Goal: Register for event/course

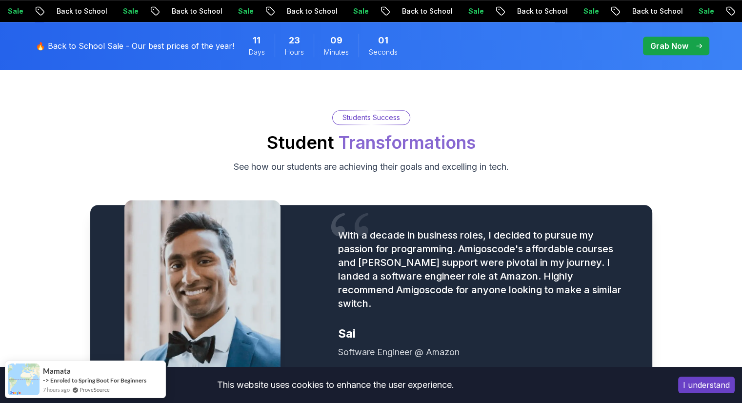
scroll to position [1122, 0]
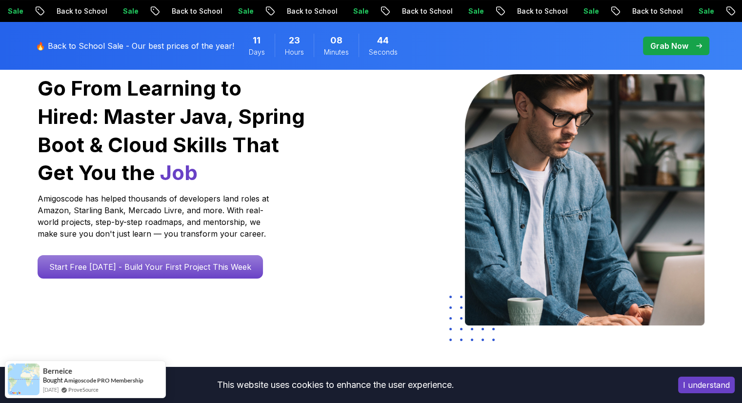
scroll to position [98, 0]
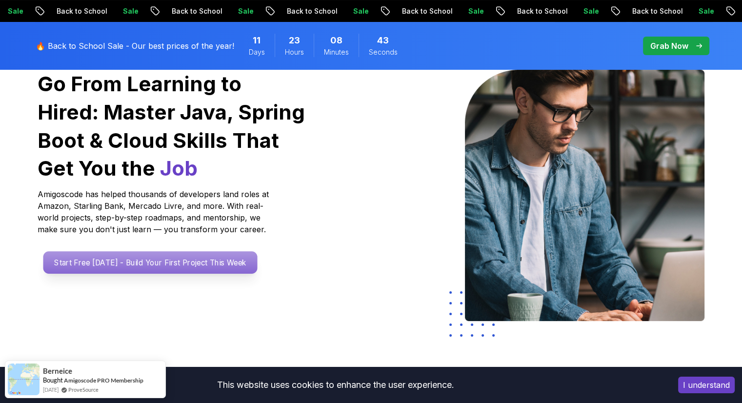
click at [233, 262] on p "Start Free Today - Build Your First Project This Week" at bounding box center [150, 262] width 214 height 22
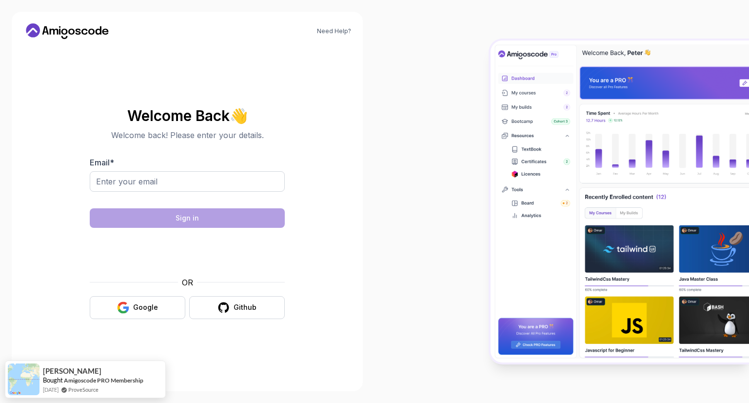
click at [253, 319] on div "Welcome Back 👋 Welcome back! Please enter your details. Email * Sign in OR Goog…" at bounding box center [187, 213] width 195 height 231
click at [256, 313] on button "Github" at bounding box center [237, 307] width 96 height 23
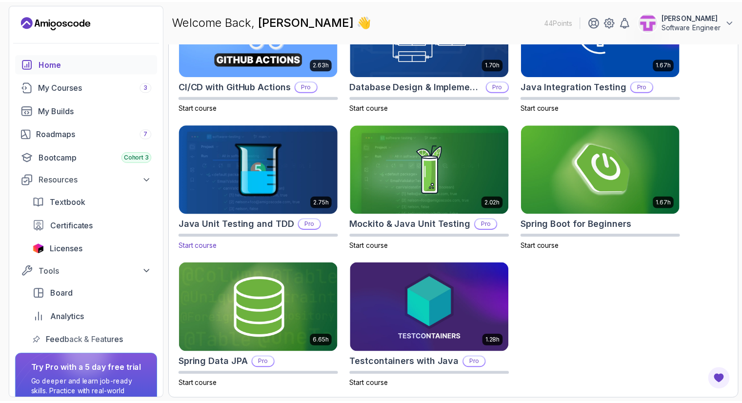
scroll to position [165, 0]
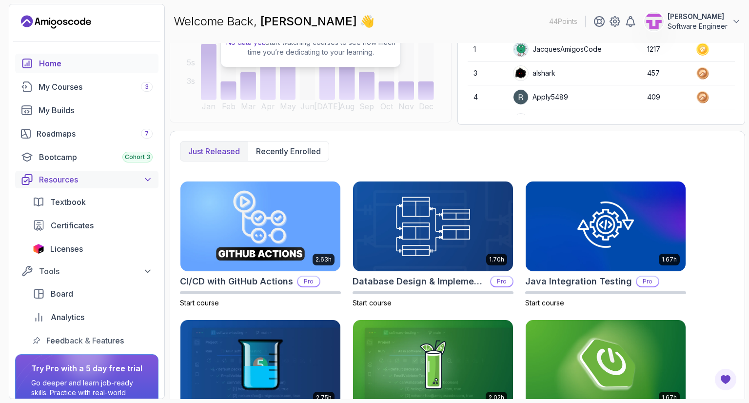
click at [154, 179] on button "Resources" at bounding box center [86, 180] width 143 height 18
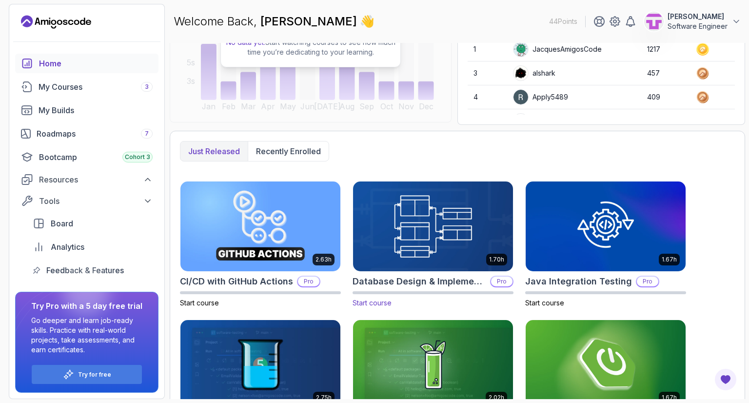
click at [443, 235] on img at bounding box center [433, 226] width 168 height 94
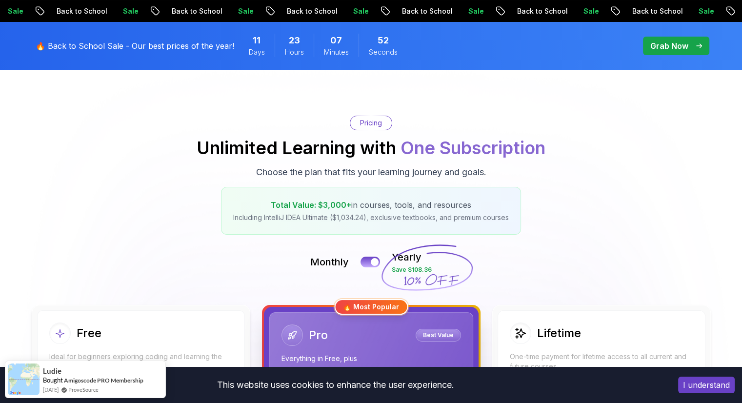
scroll to position [49, 0]
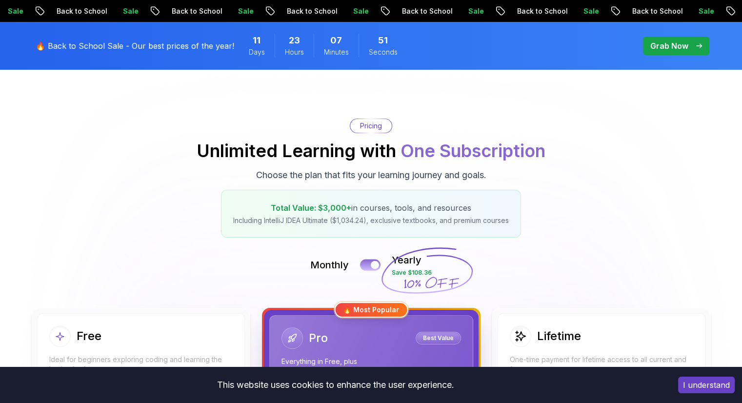
click at [377, 264] on div at bounding box center [375, 265] width 8 height 8
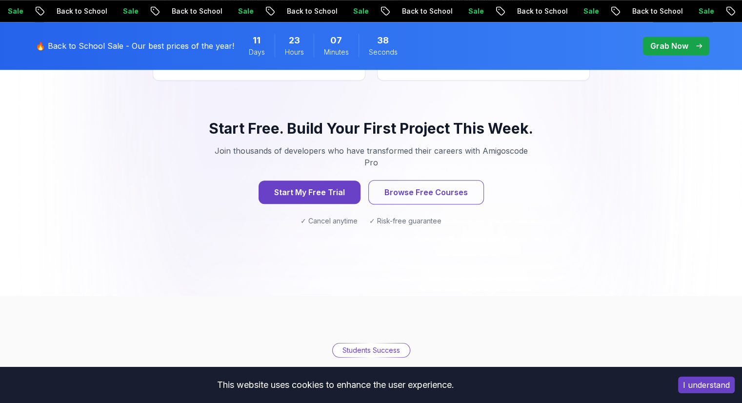
scroll to position [1024, 0]
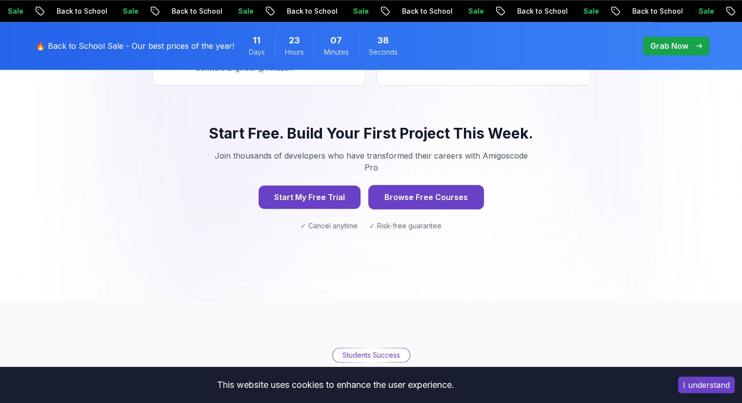
click at [411, 185] on button "Browse Free Courses" at bounding box center [426, 197] width 116 height 24
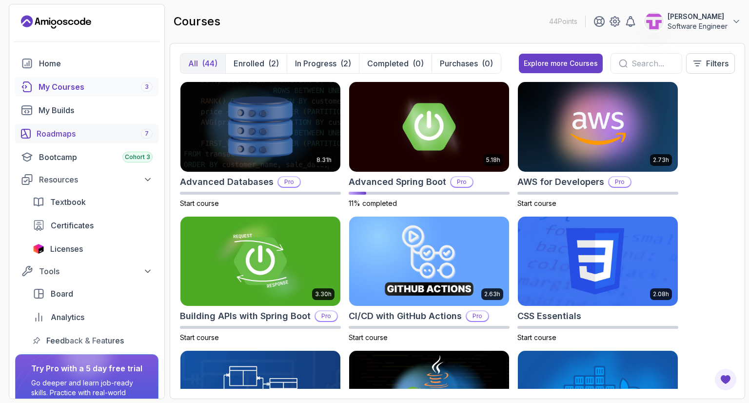
click at [115, 131] on div "Roadmaps 7" at bounding box center [95, 134] width 116 height 12
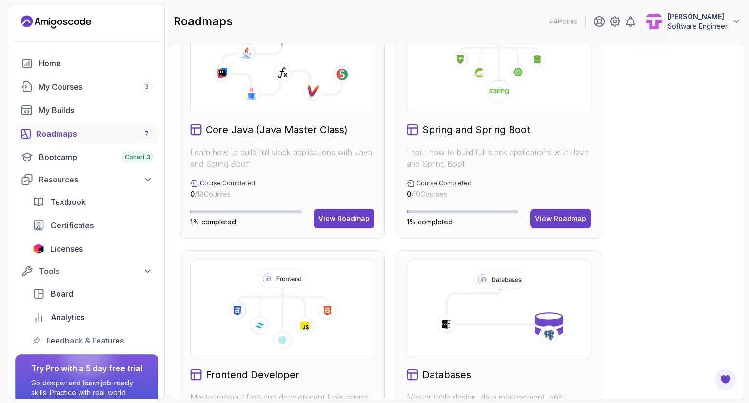
scroll to position [439, 0]
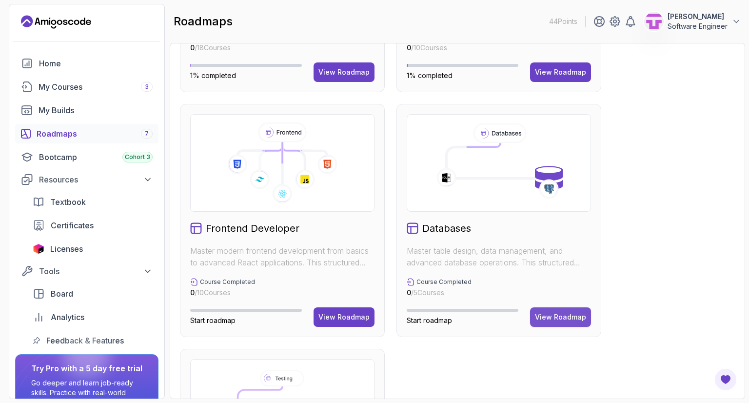
click at [566, 315] on div "View Roadmap" at bounding box center [560, 317] width 51 height 10
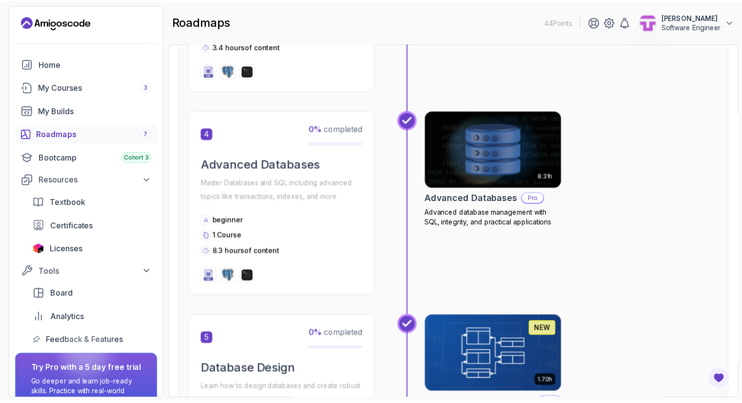
scroll to position [686, 0]
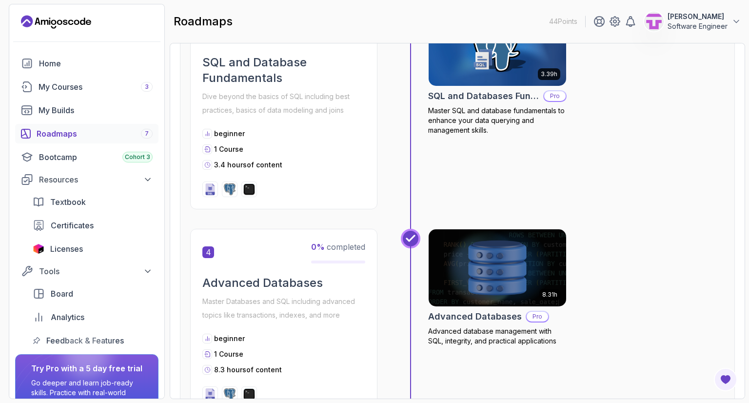
click at [502, 304] on img at bounding box center [497, 267] width 144 height 81
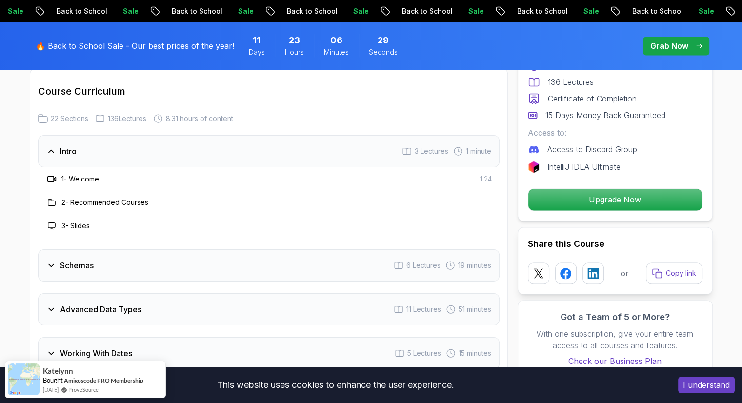
scroll to position [1464, 0]
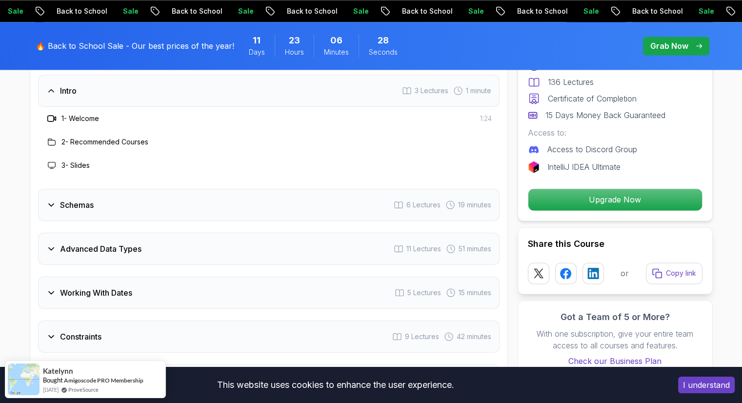
click at [153, 203] on div "Schemas 6 Lectures 19 minutes" at bounding box center [269, 205] width 462 height 32
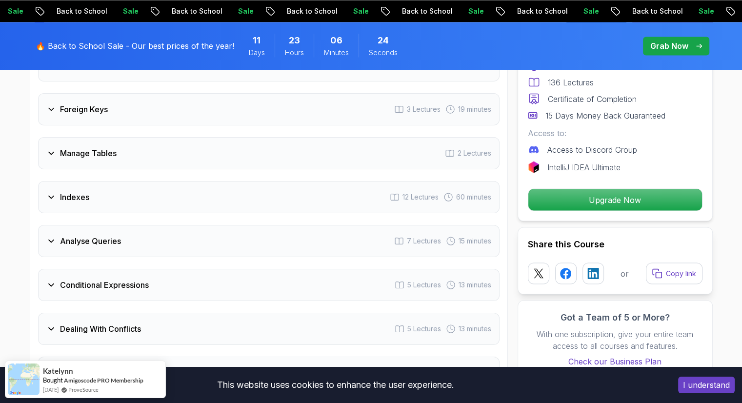
click at [165, 149] on div "Manage Tables 2 Lectures" at bounding box center [269, 153] width 462 height 32
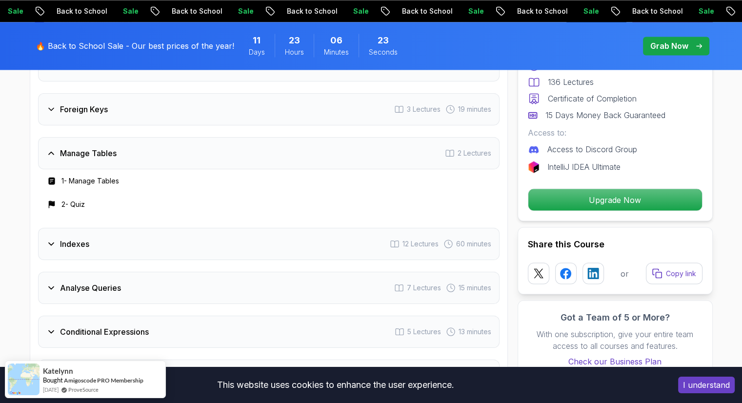
click at [165, 150] on div "Manage Tables 2 Lectures" at bounding box center [269, 153] width 462 height 32
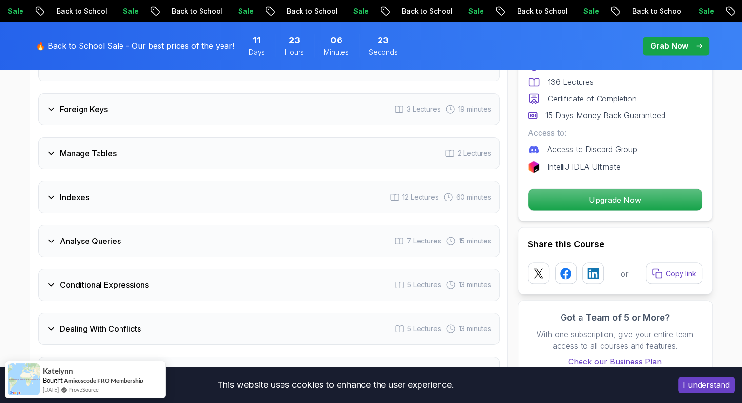
click at [167, 201] on div "Indexes 12 Lectures 60 minutes" at bounding box center [269, 197] width 462 height 32
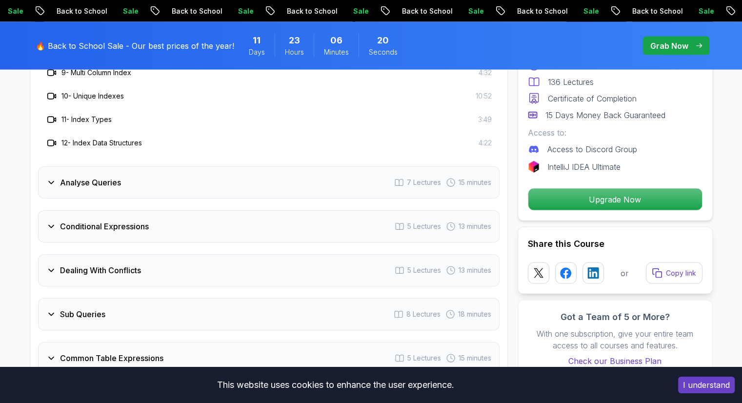
scroll to position [2006, 0]
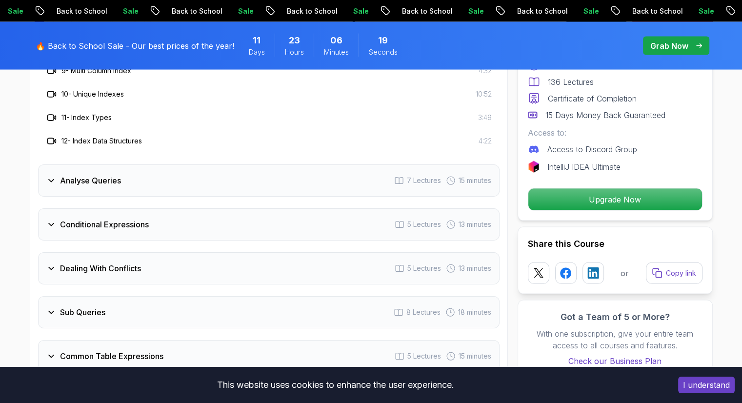
click at [166, 182] on div "Analyse Queries 7 Lectures 15 minutes" at bounding box center [269, 180] width 462 height 32
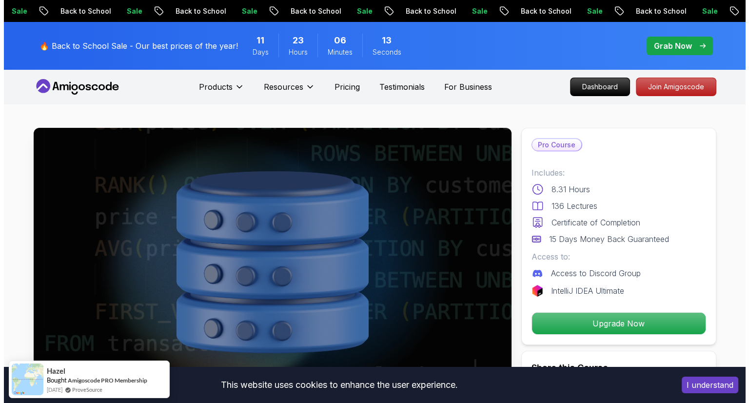
scroll to position [0, 0]
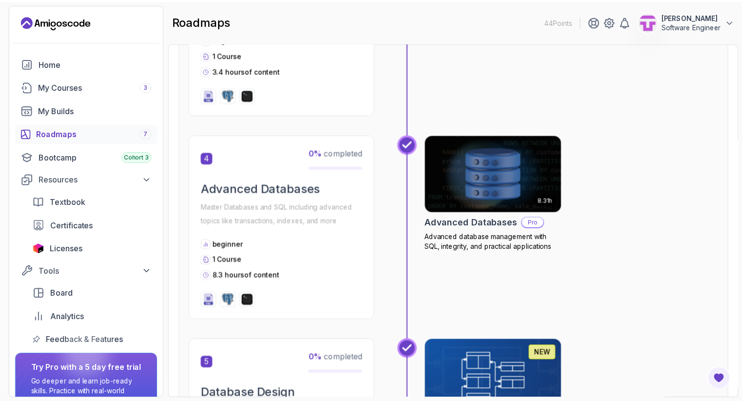
scroll to position [488, 0]
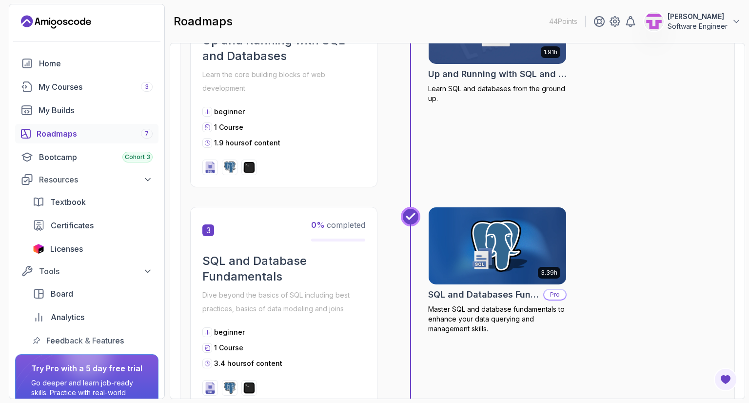
click at [464, 263] on img at bounding box center [497, 245] width 144 height 81
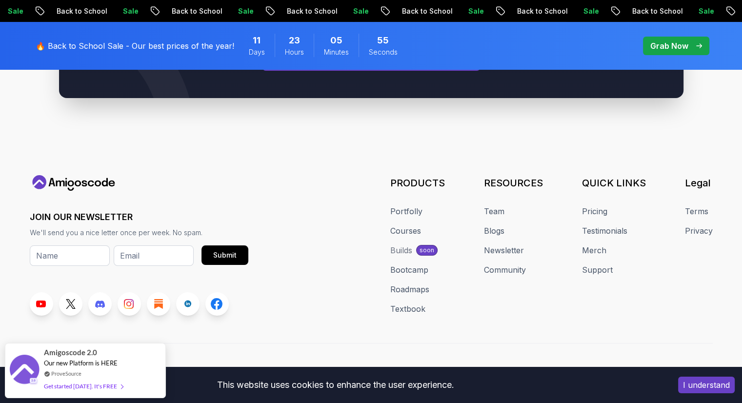
scroll to position [3644, 0]
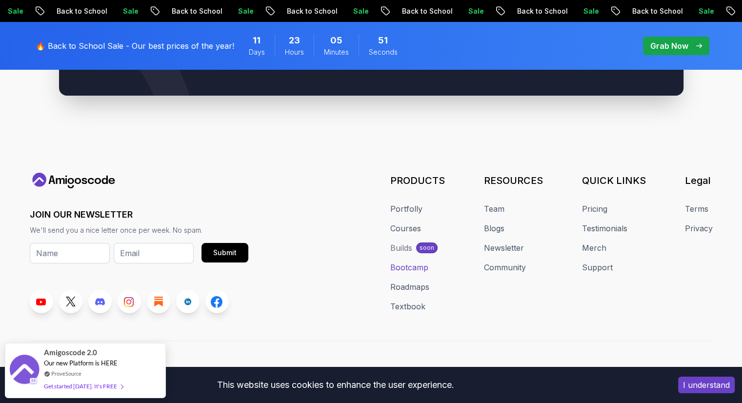
click at [416, 261] on link "Bootcamp" at bounding box center [409, 267] width 38 height 12
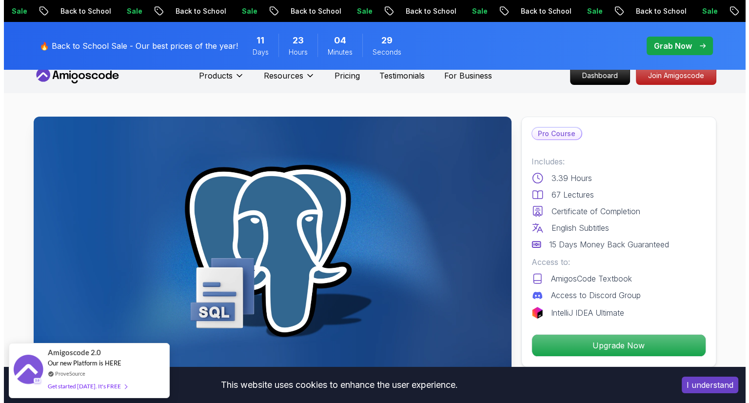
scroll to position [0, 0]
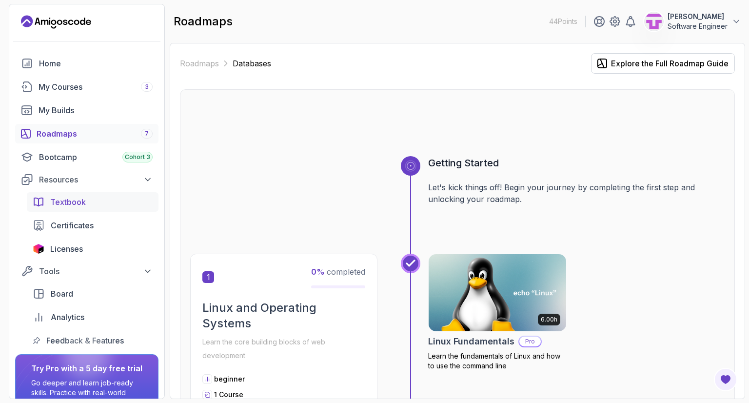
click at [53, 198] on span "Textbook" at bounding box center [68, 202] width 36 height 12
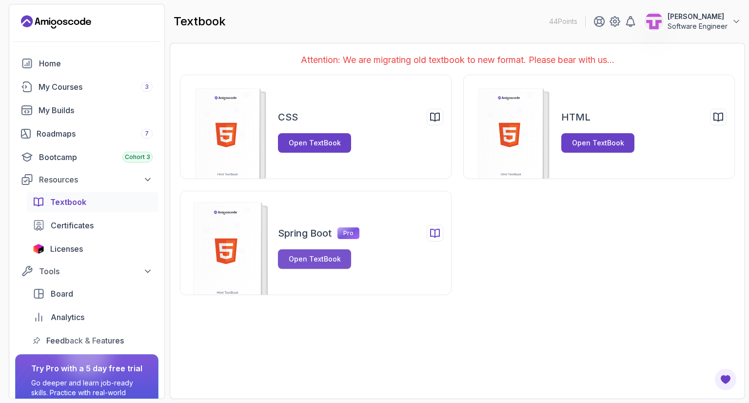
click at [331, 256] on div "Open TextBook" at bounding box center [315, 259] width 52 height 10
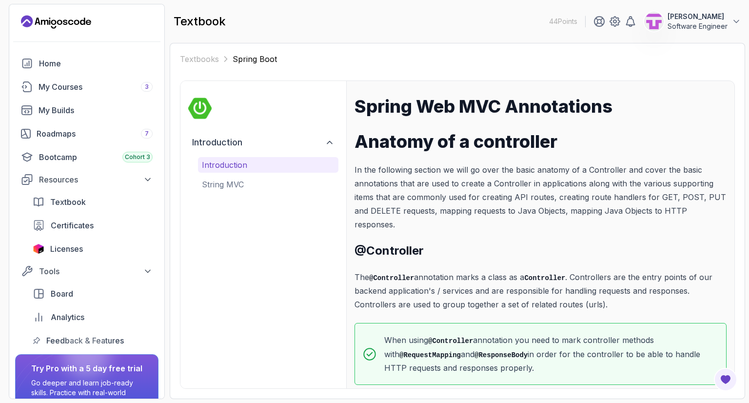
click at [118, 188] on div "Resources Textbook Certificates Licenses" at bounding box center [86, 215] width 143 height 88
click at [121, 180] on div "Resources" at bounding box center [96, 180] width 114 height 12
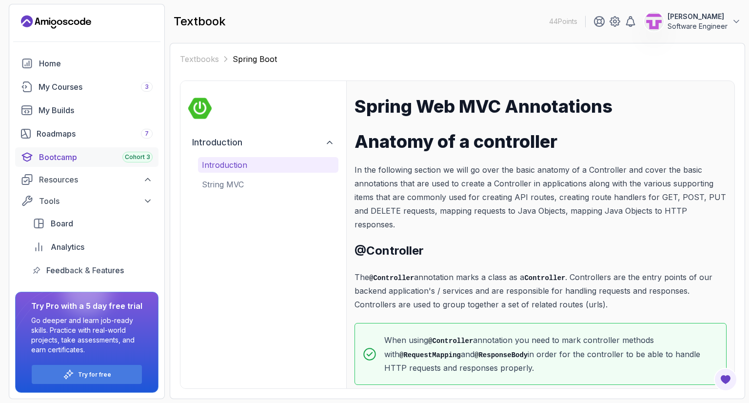
click at [79, 157] on div "Bootcamp Cohort 3" at bounding box center [96, 157] width 114 height 12
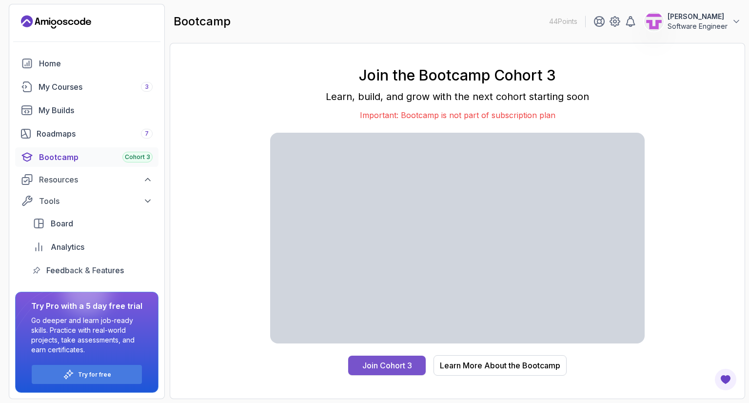
click at [395, 361] on div "Join Cohort 3" at bounding box center [387, 366] width 50 height 12
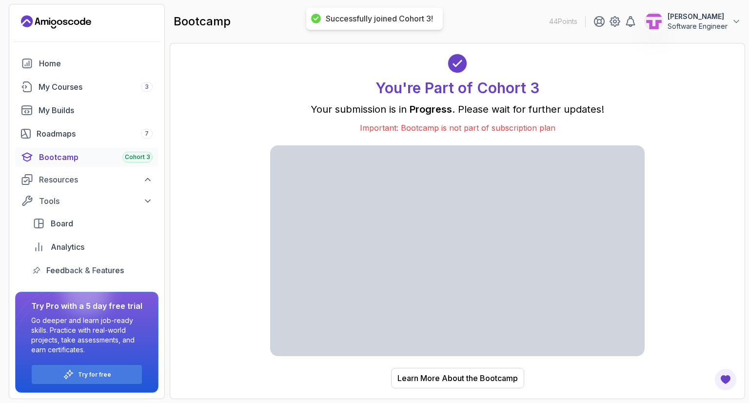
click at [88, 158] on div "Bootcamp Cohort 3" at bounding box center [96, 157] width 114 height 12
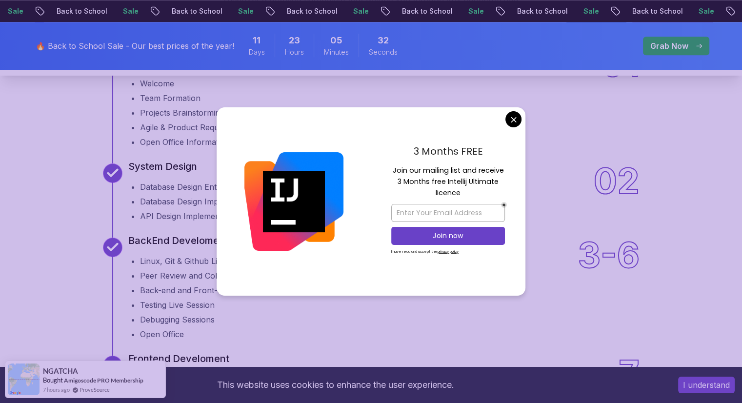
scroll to position [1317, 0]
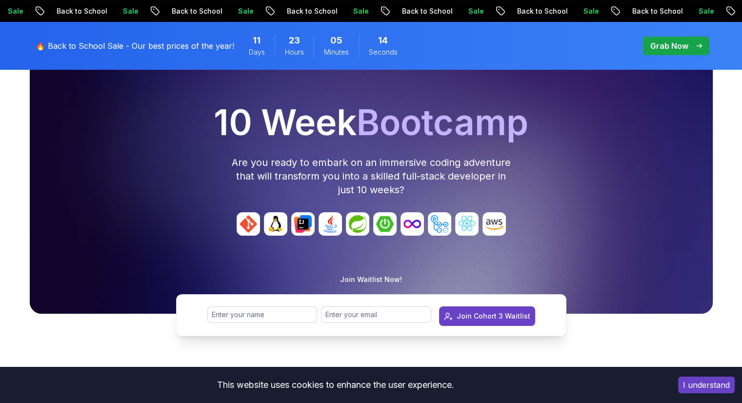
scroll to position [146, 0]
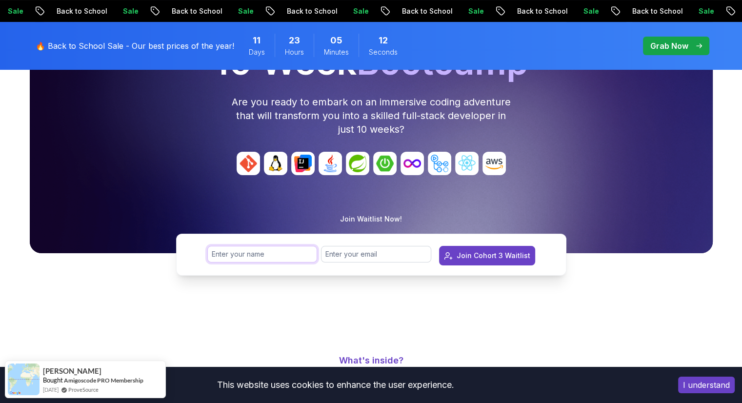
click at [261, 252] on input "text" at bounding box center [262, 254] width 110 height 17
type input "Hashem Almasri"
click at [375, 259] on input "email" at bounding box center [376, 254] width 110 height 17
type input "almasrihashem9@gmail.com"
click at [478, 257] on div "Join Cohort 3 Waitlist" at bounding box center [494, 256] width 74 height 10
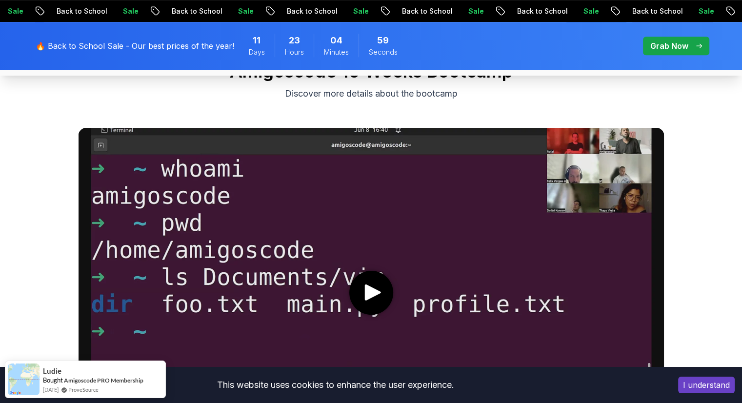
scroll to position [585, 0]
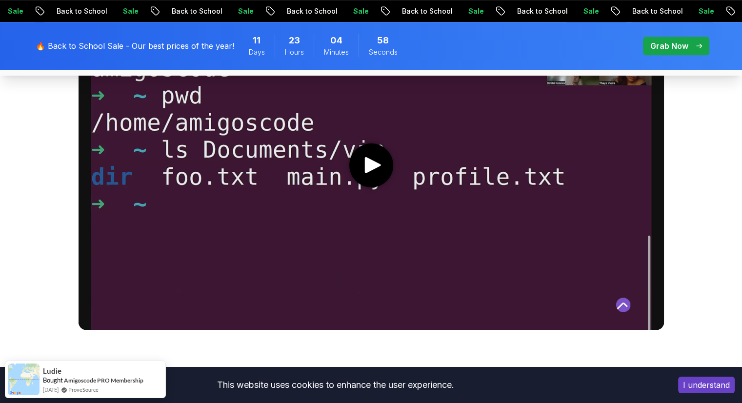
click at [375, 155] on media-play-button "play" at bounding box center [371, 165] width 44 height 44
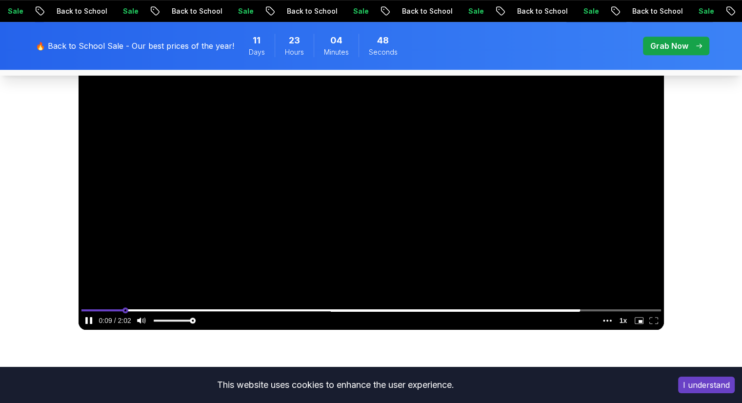
type input "0.0756230751097137"
click at [219, 308] on input "seek" at bounding box center [371, 310] width 580 height 12
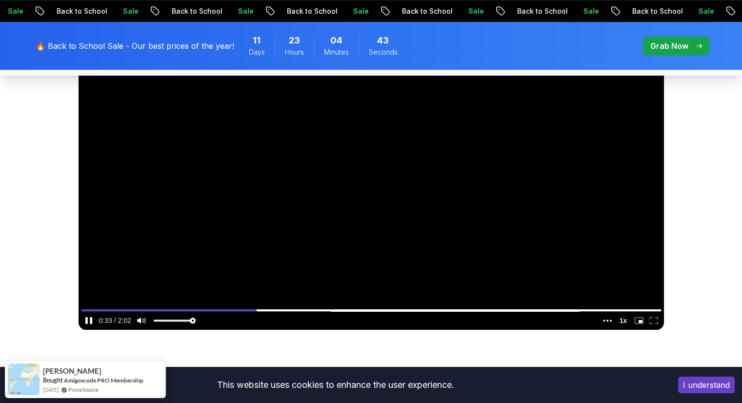
click at [331, 222] on video at bounding box center [371, 164] width 585 height 329
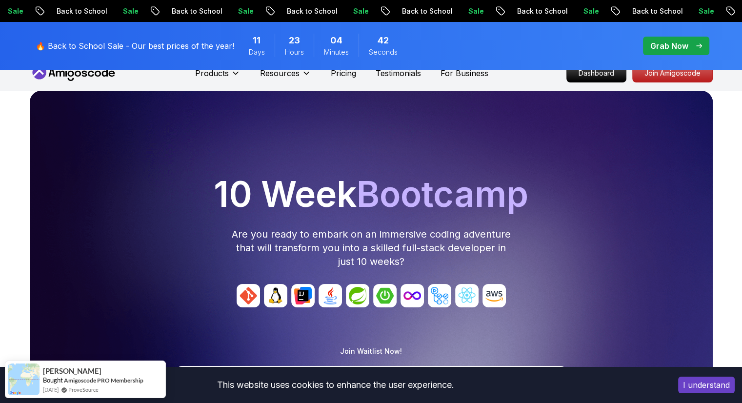
scroll to position [0, 0]
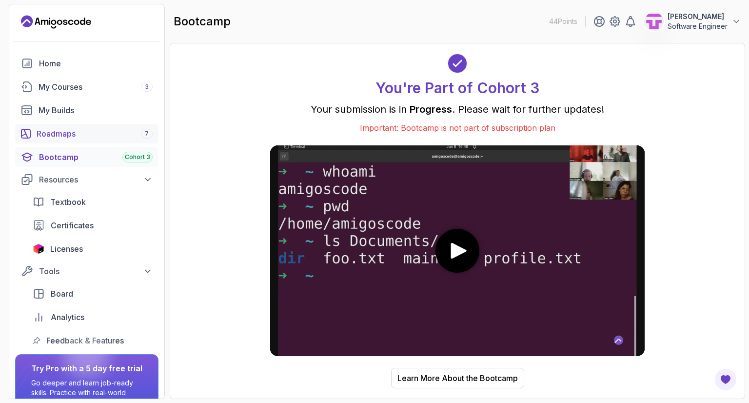
click at [82, 134] on div "Roadmaps 7" at bounding box center [95, 134] width 116 height 12
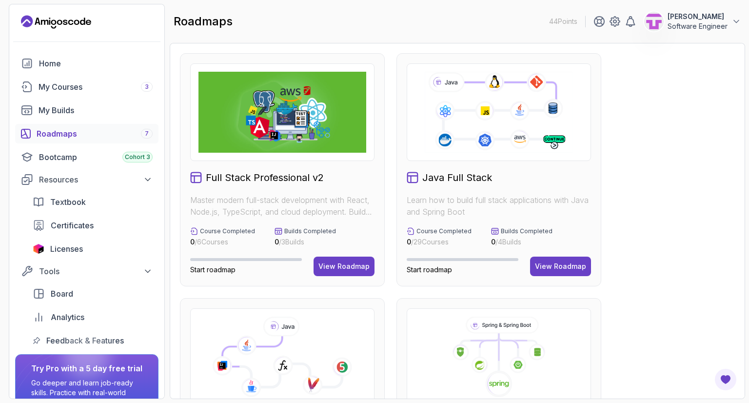
scroll to position [244, 0]
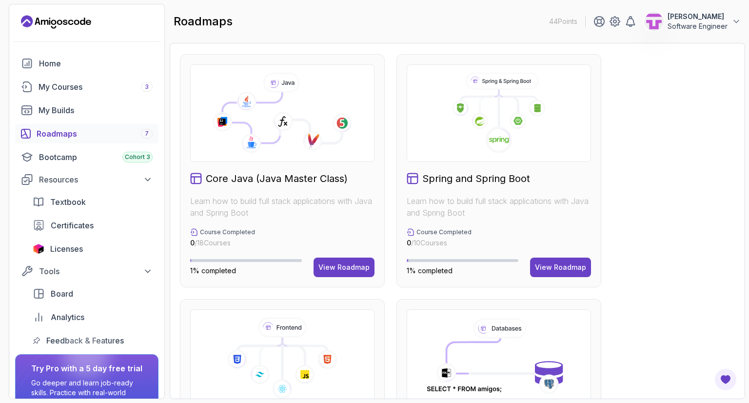
click at [506, 184] on h2 "Spring and Spring Boot" at bounding box center [476, 179] width 108 height 14
click at [560, 265] on div "View Roadmap" at bounding box center [560, 267] width 51 height 10
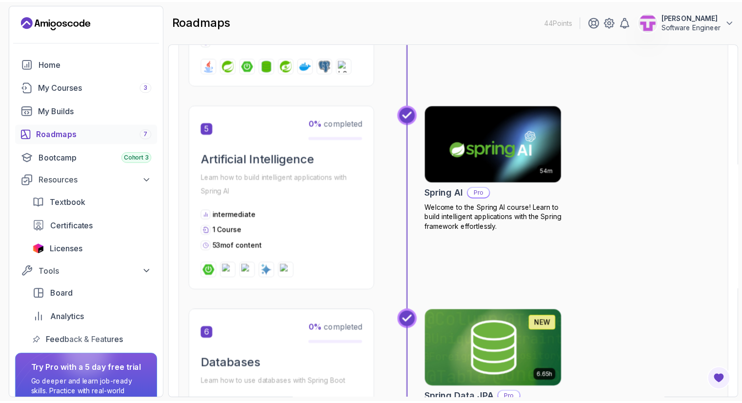
scroll to position [1132, 0]
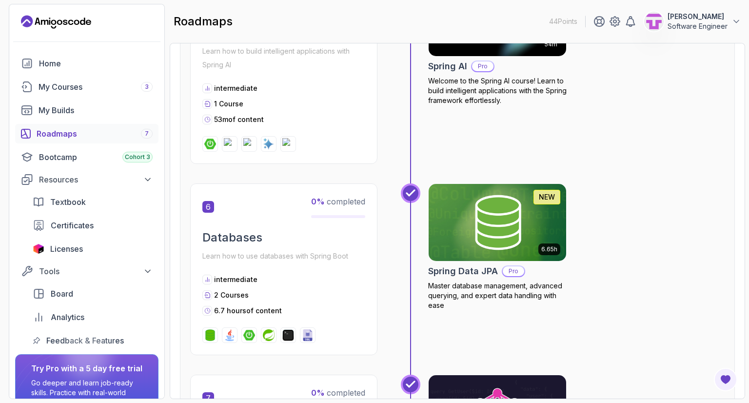
click at [476, 264] on h2 "Spring Data JPA" at bounding box center [463, 271] width 70 height 14
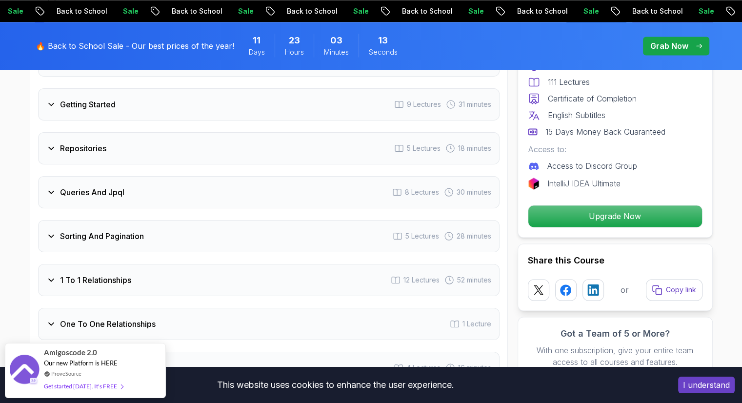
scroll to position [1366, 0]
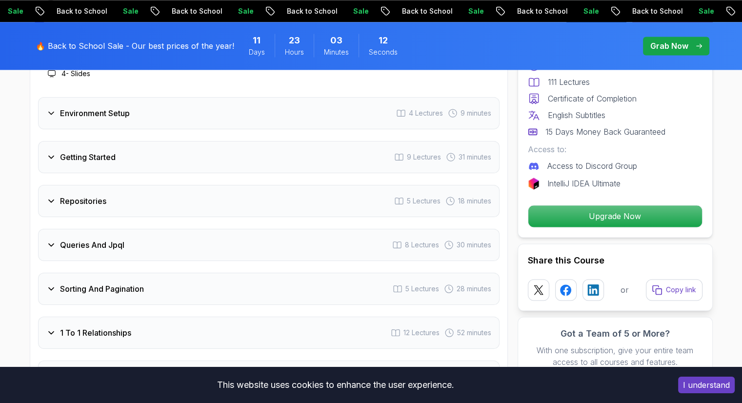
click at [358, 229] on div "Queries And Jpql 8 Lectures 30 minutes" at bounding box center [269, 245] width 462 height 32
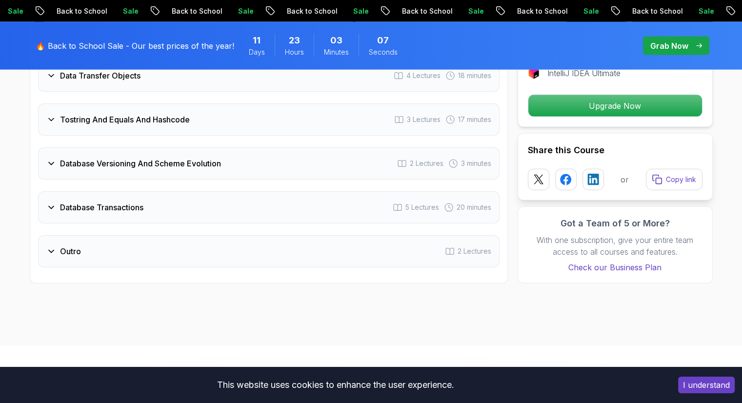
scroll to position [2195, 0]
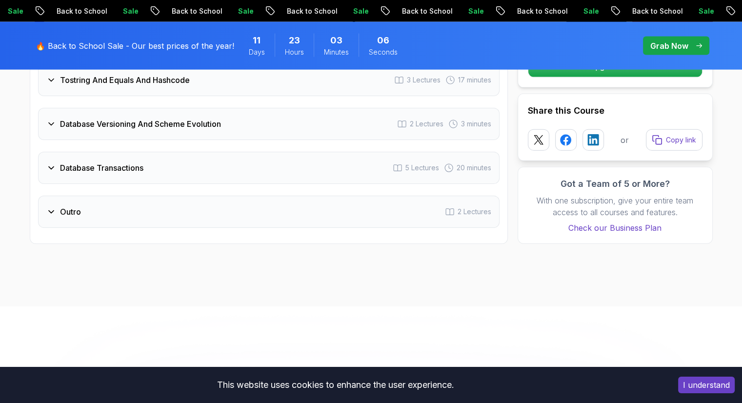
click at [344, 196] on div "Outro 2 Lectures" at bounding box center [269, 212] width 462 height 32
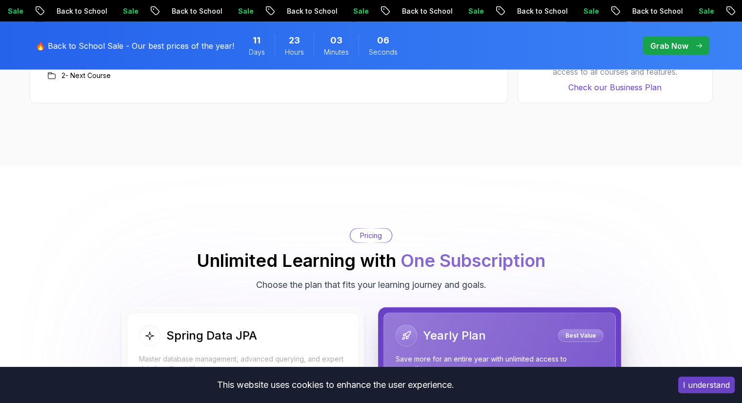
scroll to position [2008, 0]
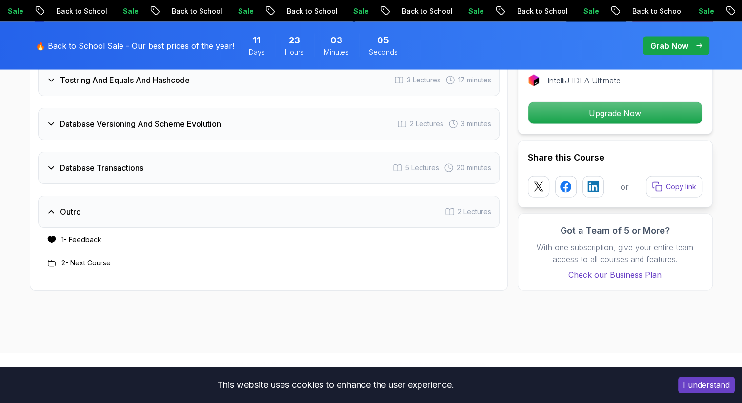
click at [367, 160] on div "Database Transactions 5 Lectures 20 minutes" at bounding box center [269, 168] width 462 height 32
